Goal: Task Accomplishment & Management: Manage account settings

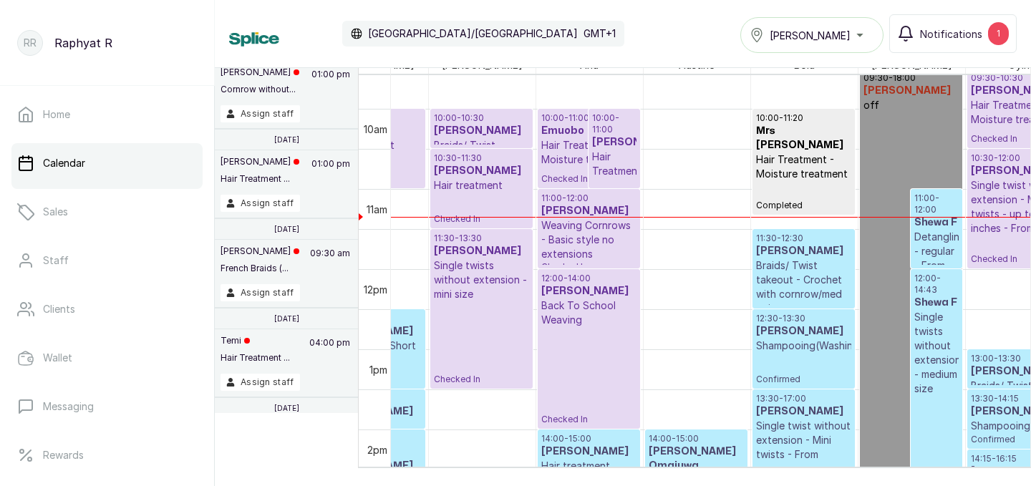
scroll to position [0, 175]
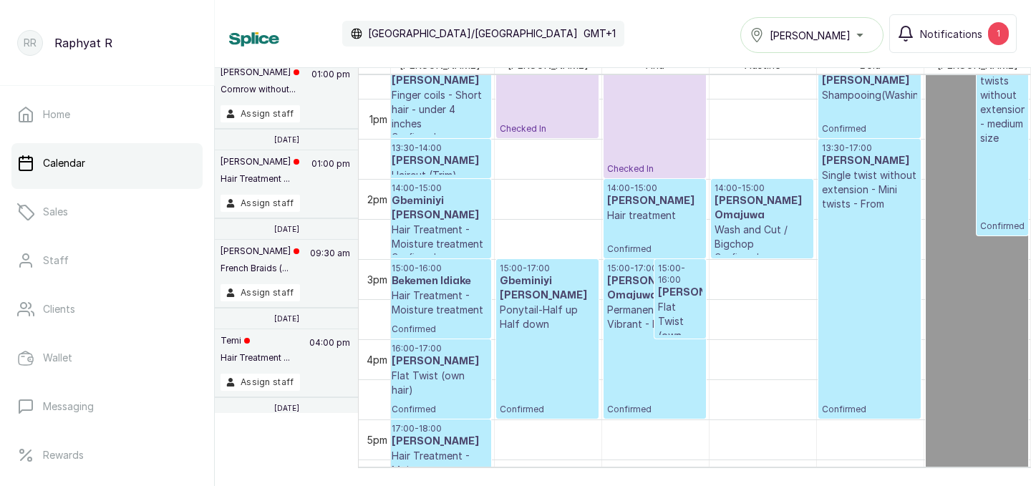
click at [854, 36] on div "[PERSON_NAME]" at bounding box center [812, 34] width 125 height 17
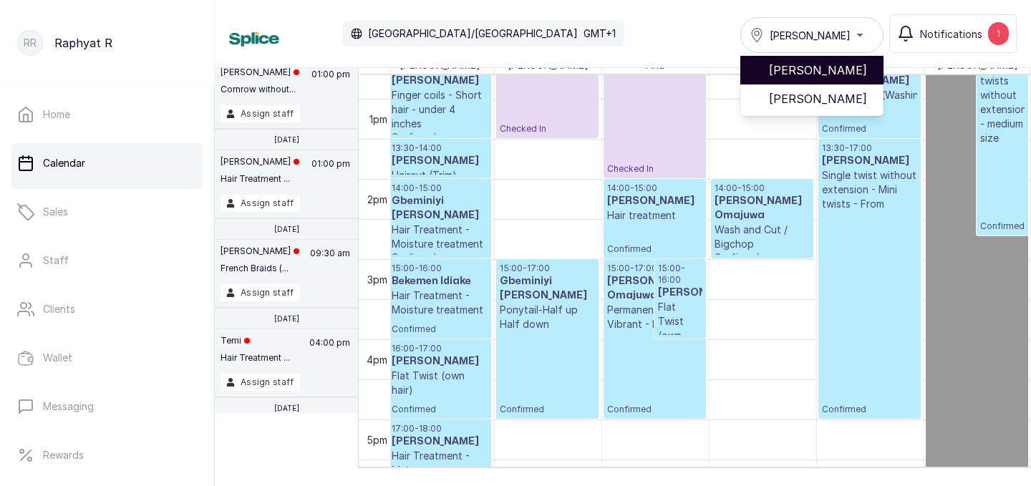
click at [840, 77] on span "[PERSON_NAME]" at bounding box center [820, 70] width 103 height 17
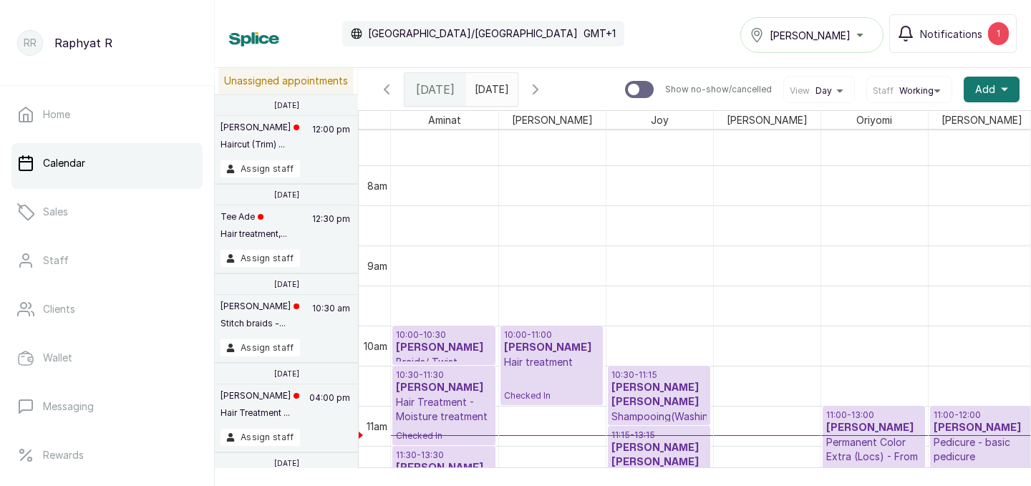
scroll to position [611, 0]
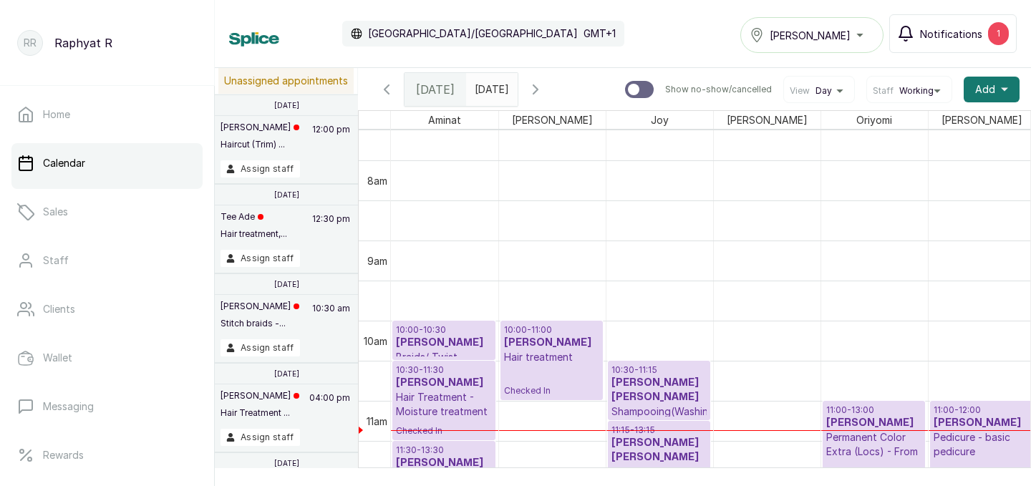
click at [1002, 30] on div "1" at bounding box center [998, 33] width 21 height 23
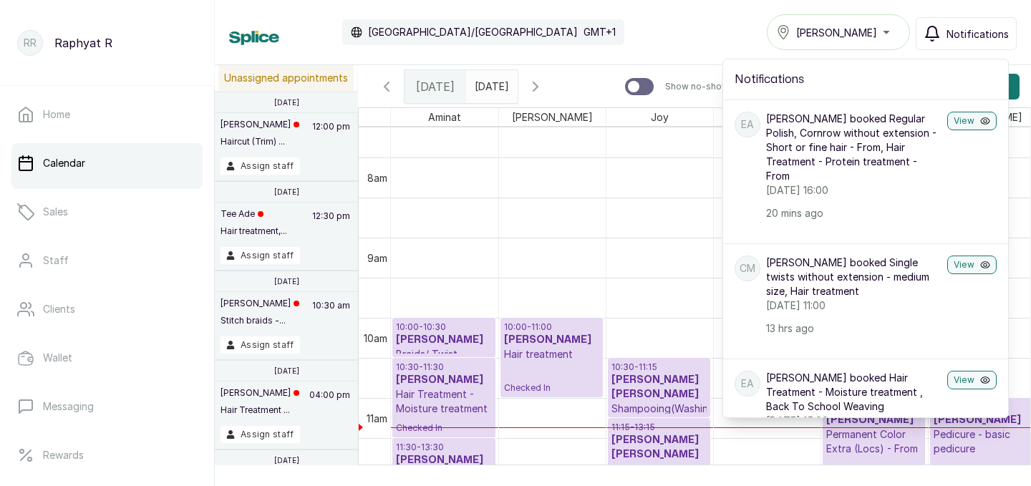
click at [708, 33] on div "Calendar [GEOGRAPHIC_DATA]/[GEOGRAPHIC_DATA] GMT+1 Tasala Ikoyi Notifications N…" at bounding box center [623, 32] width 788 height 36
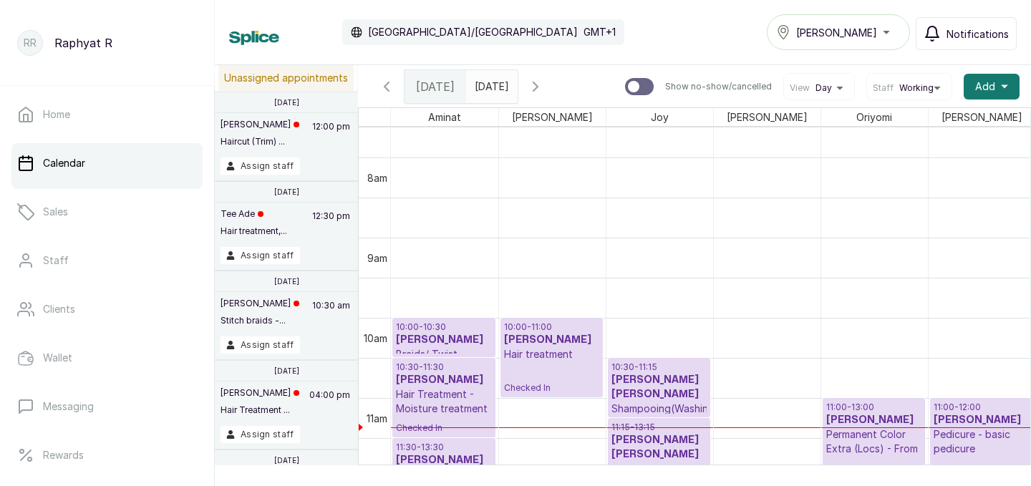
click at [553, 84] on button "Show no-show/cancelled" at bounding box center [535, 86] width 34 height 34
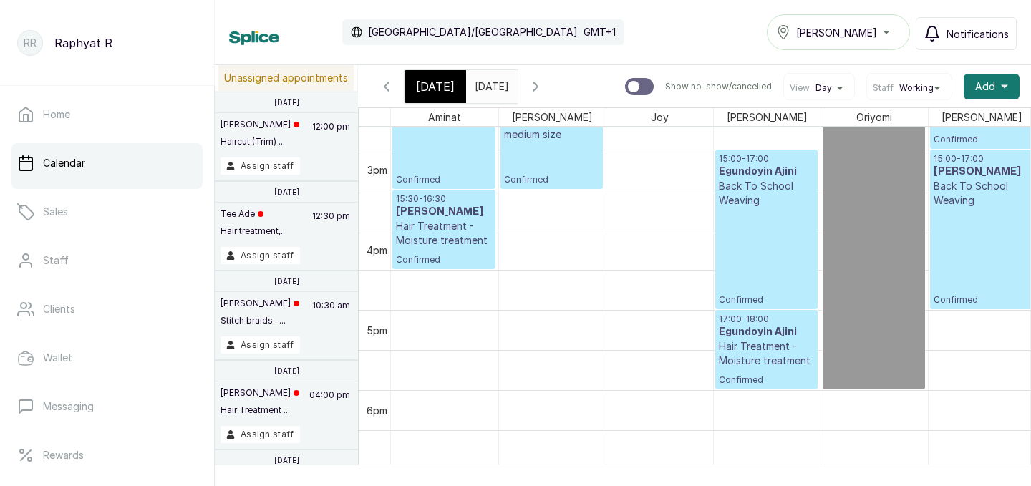
scroll to position [1186, 0]
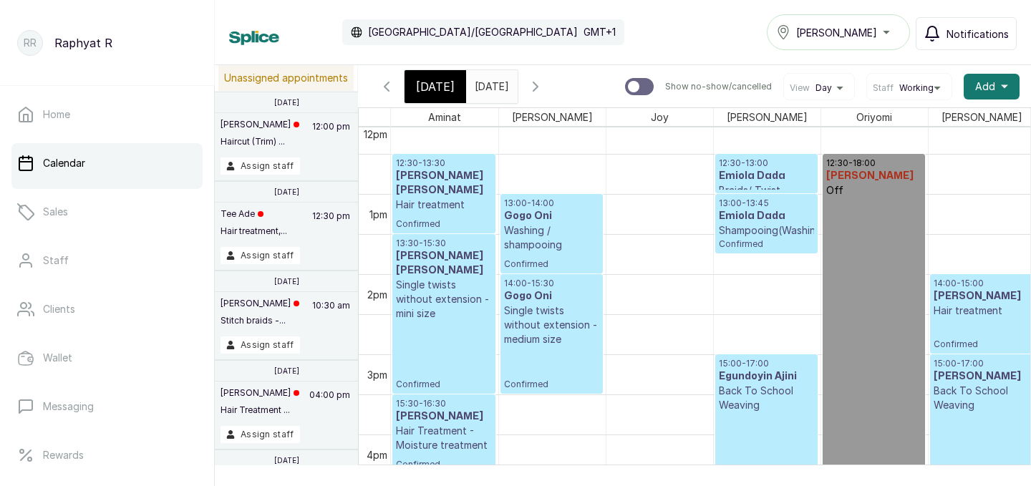
click at [932, 34] on icon "button" at bounding box center [932, 33] width 17 height 17
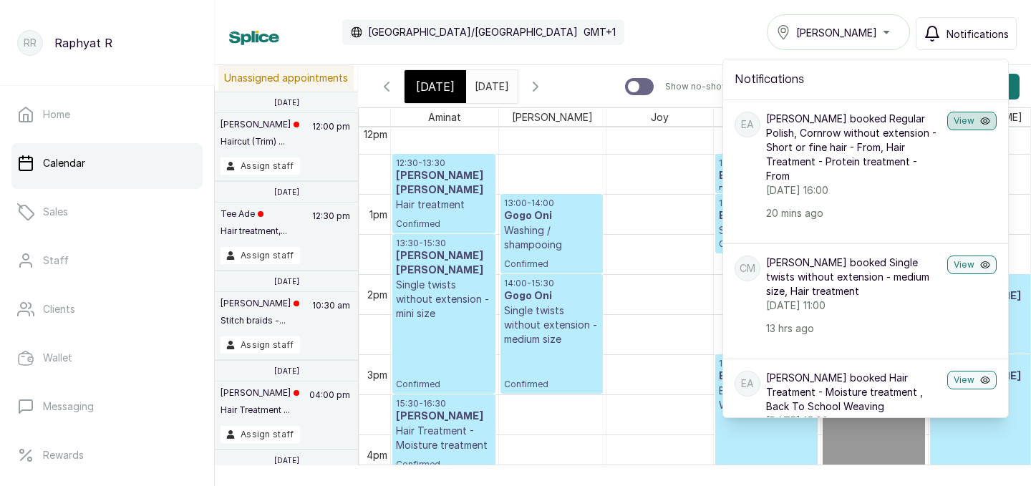
click at [968, 127] on button "View" at bounding box center [971, 121] width 49 height 19
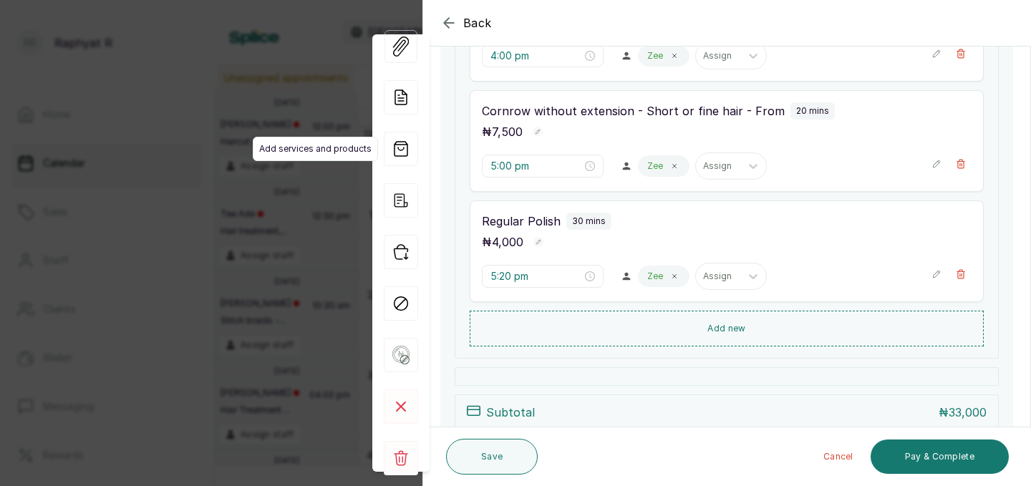
click at [259, 144] on span "Add services and products" at bounding box center [315, 149] width 125 height 24
click at [209, 140] on div "Back Appointment Details Edit appointment 💻 Booked Online Make changes to appoi…" at bounding box center [515, 243] width 1031 height 486
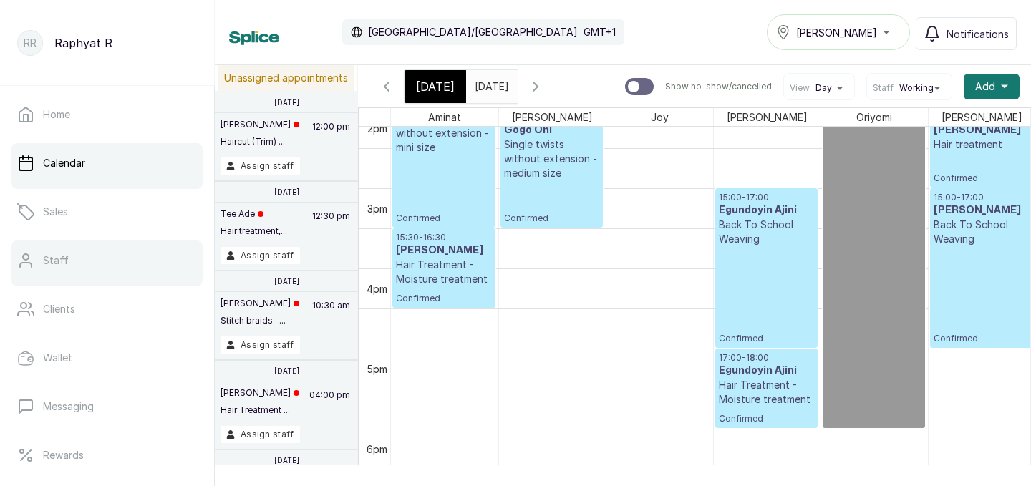
click at [110, 261] on link "Staff" at bounding box center [106, 261] width 191 height 40
